Goal: Find specific page/section: Find specific page/section

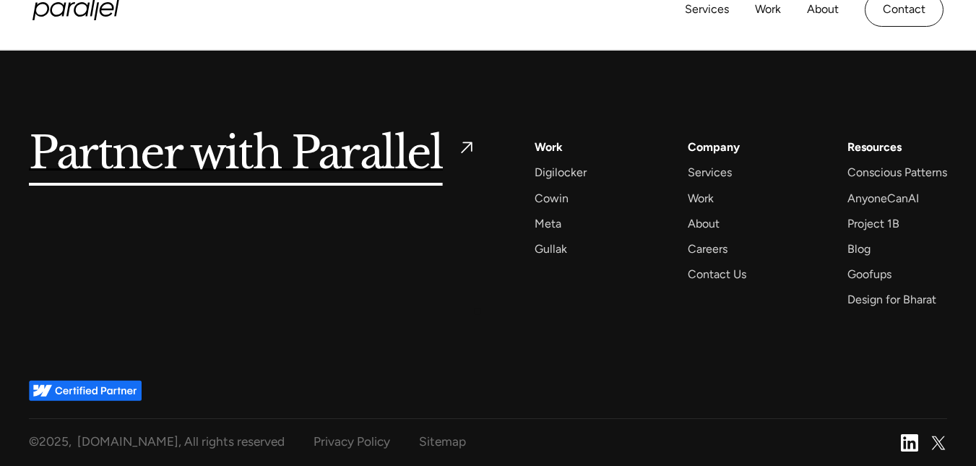
scroll to position [5586, 0]
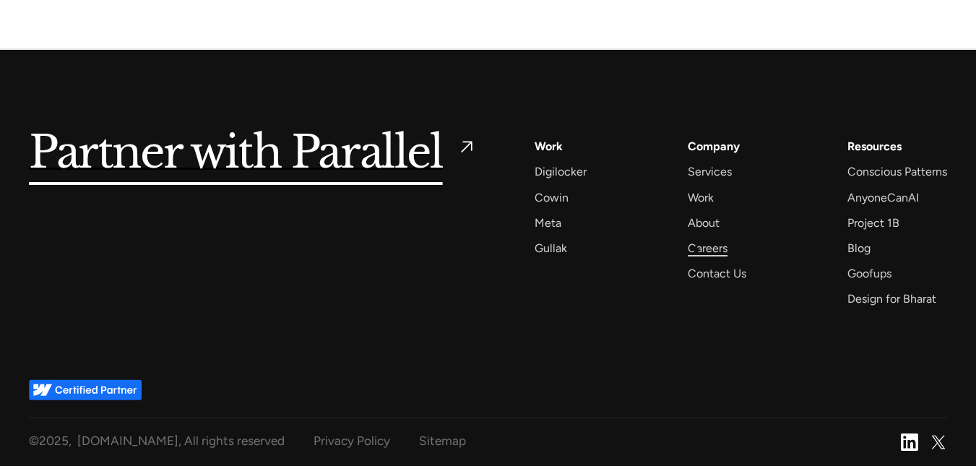
click at [696, 250] on div "Careers" at bounding box center [708, 248] width 40 height 20
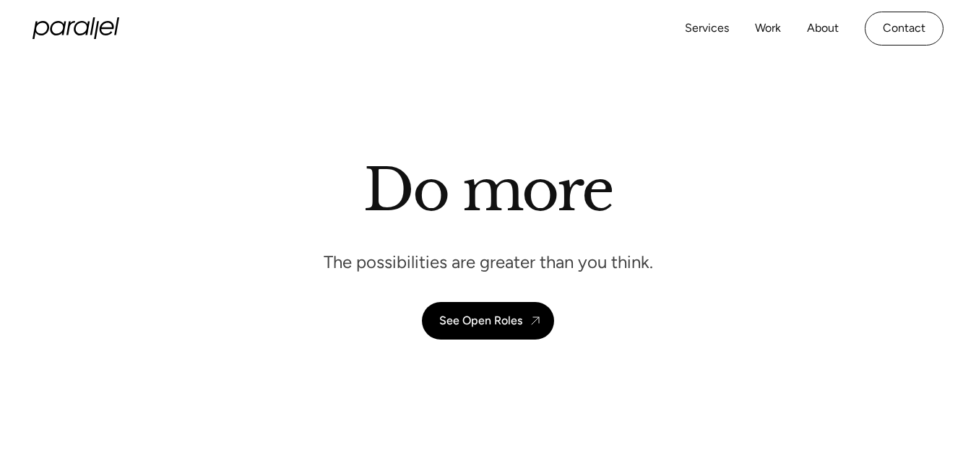
click at [511, 247] on header "Do more The possibilities are greater than you think. See Open Roles" at bounding box center [488, 256] width 976 height 398
click at [475, 243] on header "Do more The possibilities are greater than you think. See Open Roles" at bounding box center [488, 256] width 976 height 398
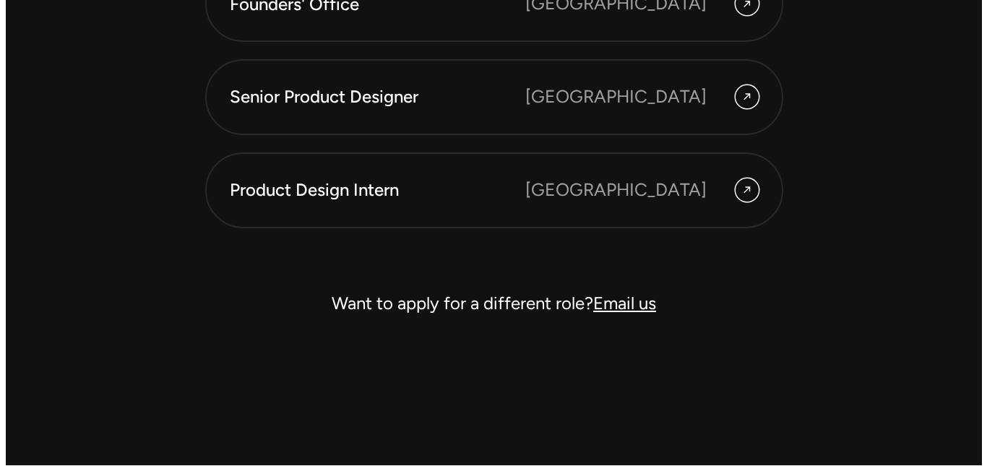
scroll to position [4183, 0]
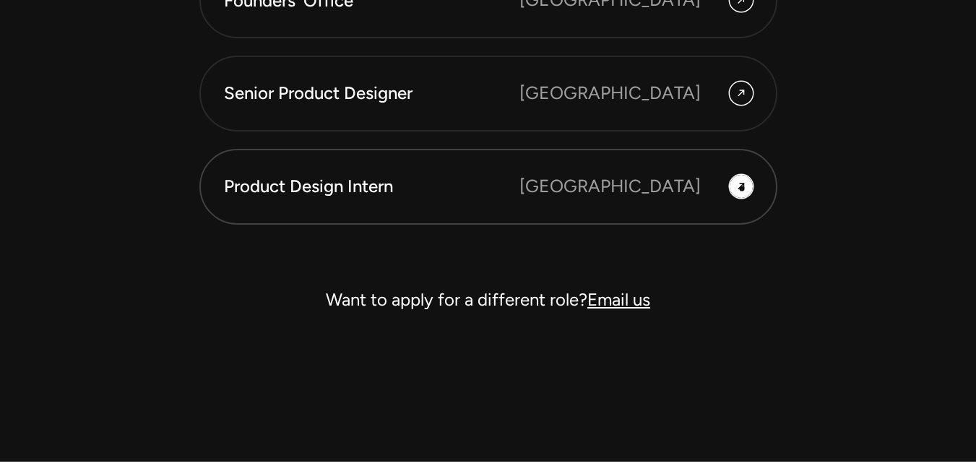
click at [742, 189] on icon at bounding box center [741, 187] width 12 height 22
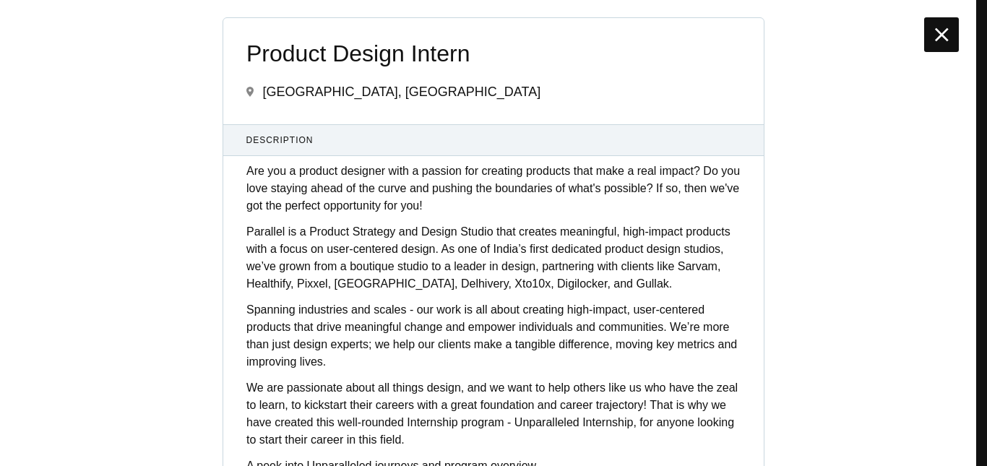
click at [943, 31] on icon at bounding box center [942, 34] width 14 height 23
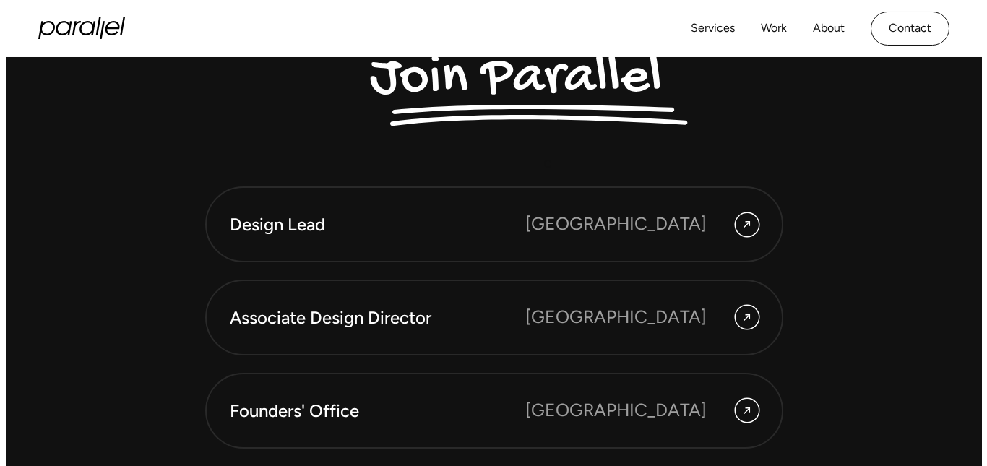
scroll to position [3756, 0]
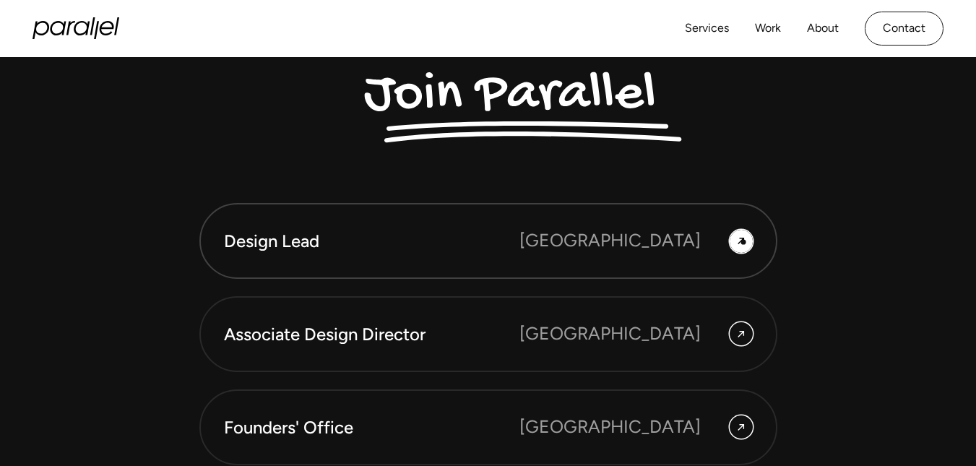
click at [743, 242] on icon at bounding box center [741, 241] width 7 height 7
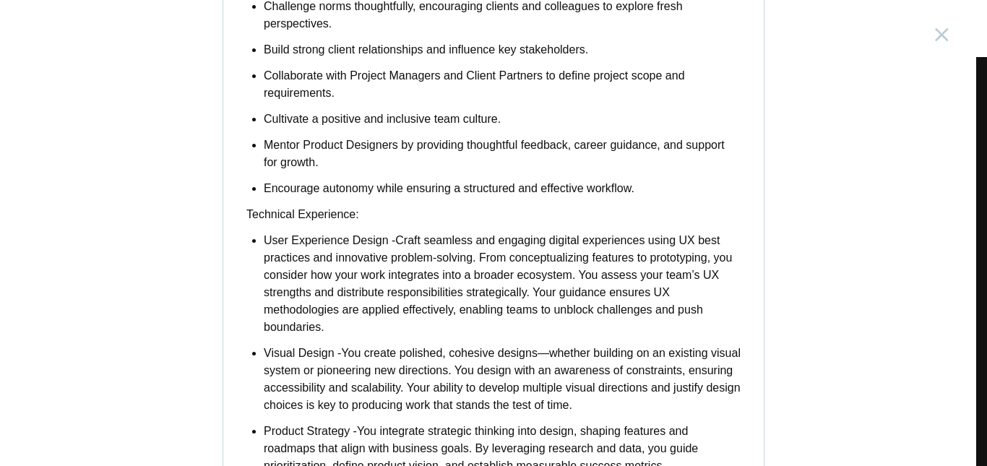
scroll to position [746, 0]
